Goal: Task Accomplishment & Management: Use online tool/utility

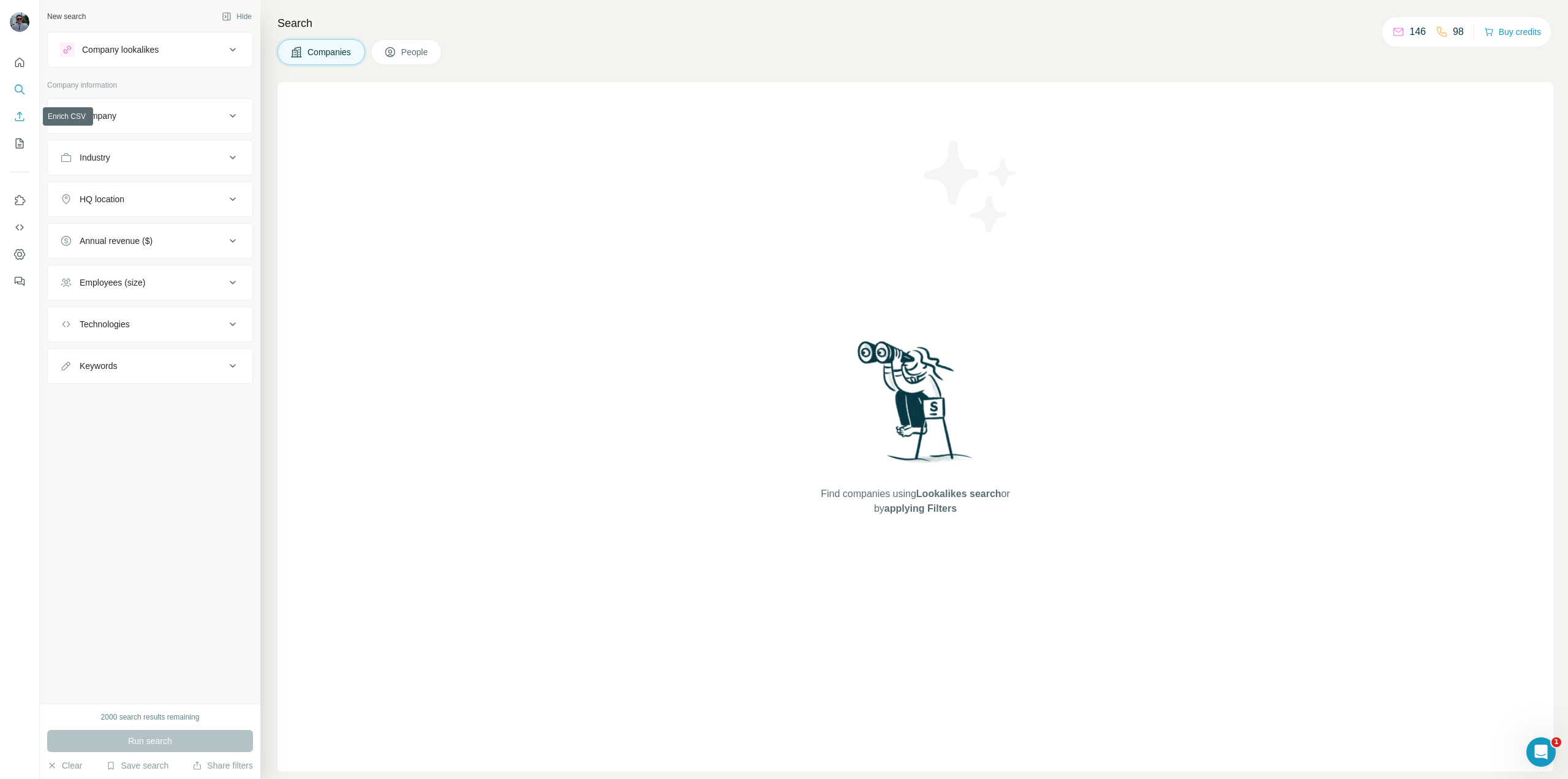
click at [16, 115] on icon "Enrich CSV" at bounding box center [20, 117] width 12 height 12
click at [16, 144] on icon "My lists" at bounding box center [20, 144] width 12 height 12
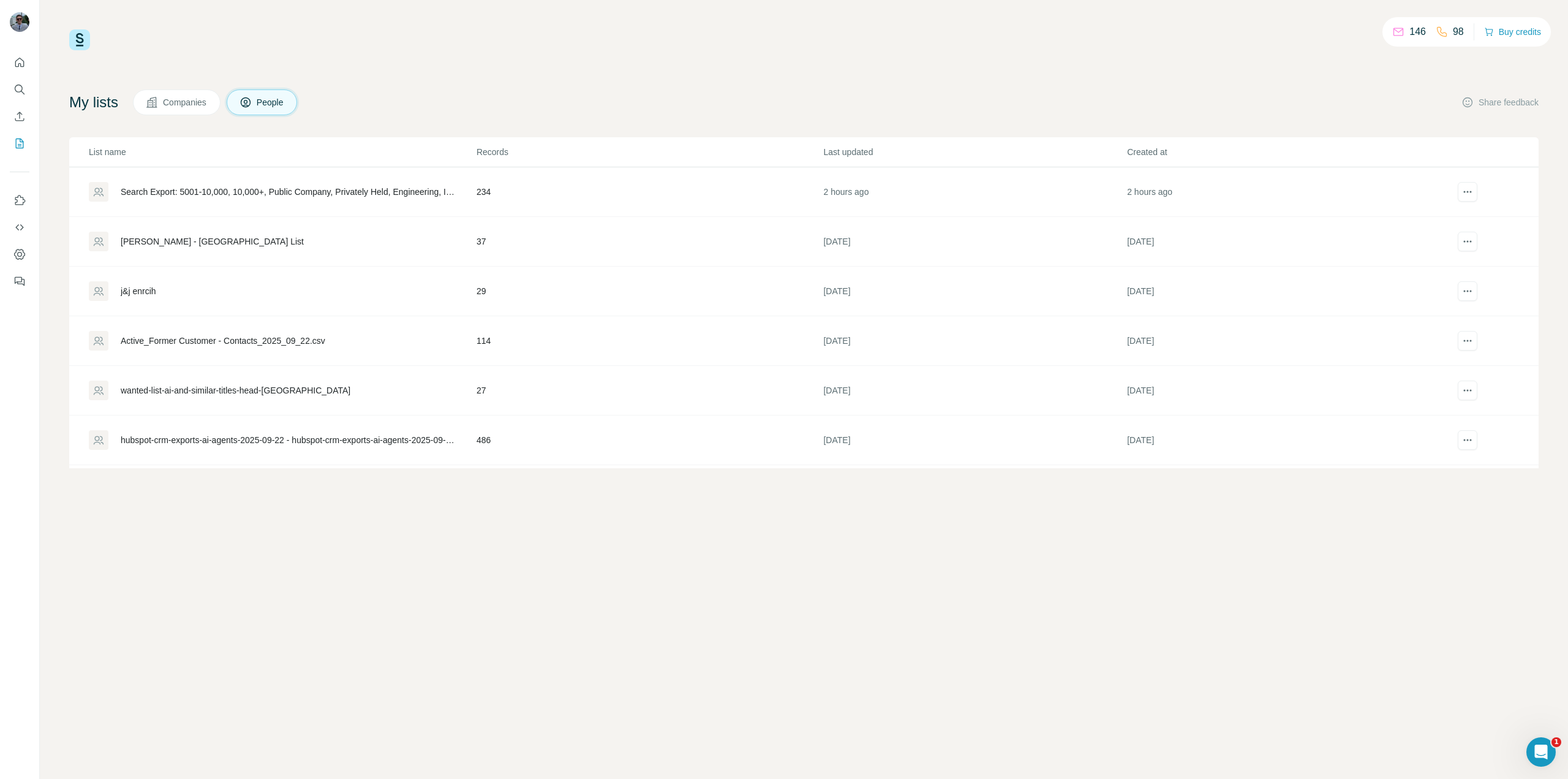
click at [188, 179] on td "Search Export: 5001-10,000, 10,000+, Public Company, Privately Held, Engineerin…" at bounding box center [272, 191] width 407 height 49
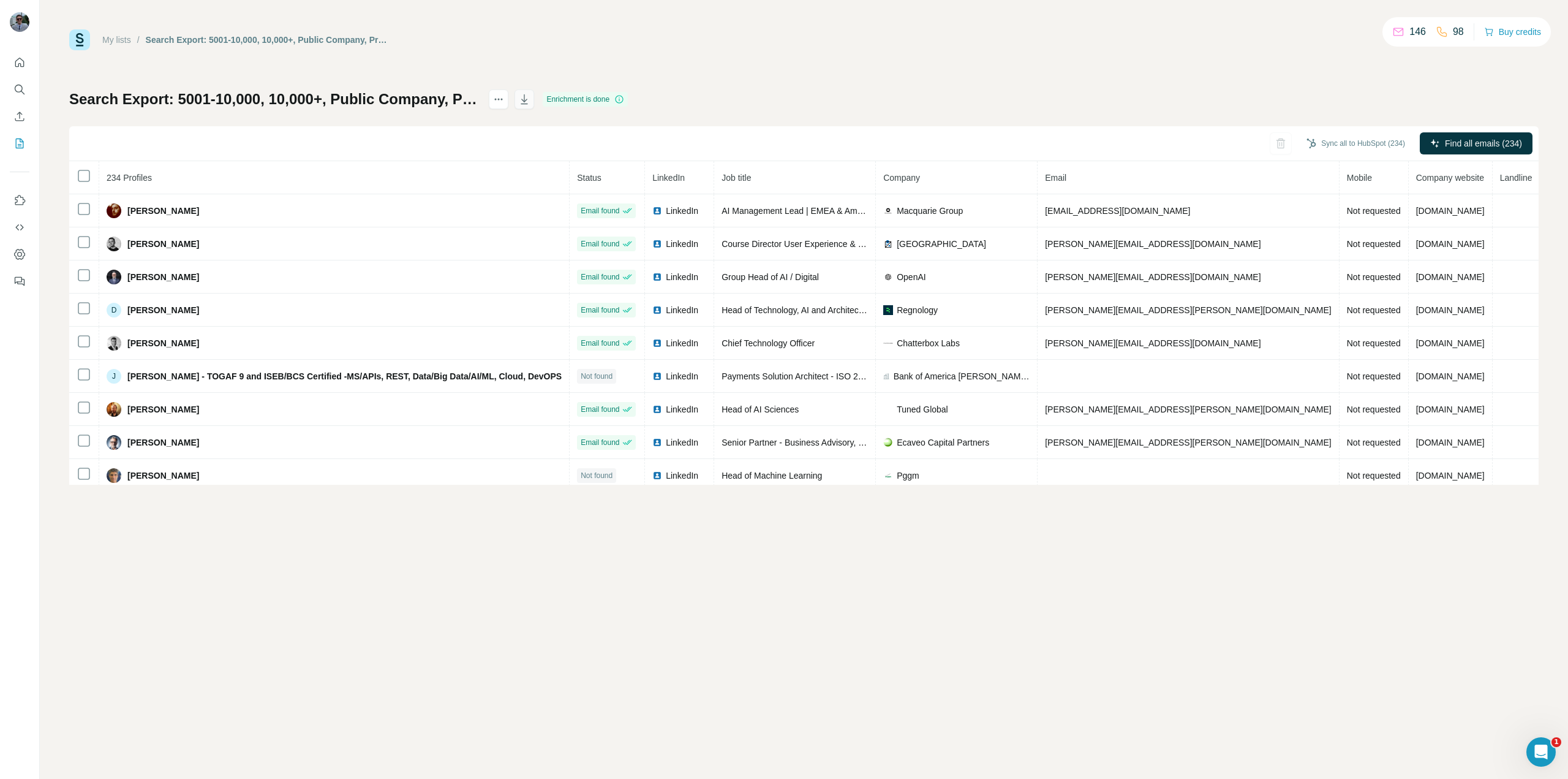
click at [528, 100] on icon "button" at bounding box center [525, 100] width 6 height 3
